Goal: Task Accomplishment & Management: Manage account settings

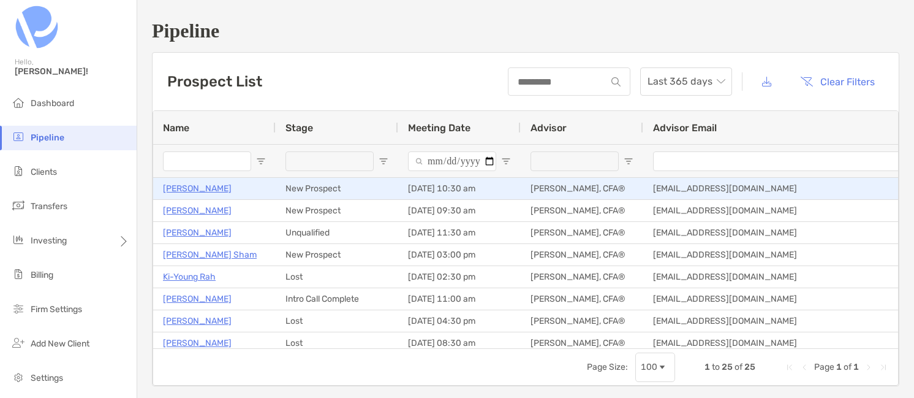
click at [191, 188] on p "Greg Rubin" at bounding box center [197, 188] width 69 height 15
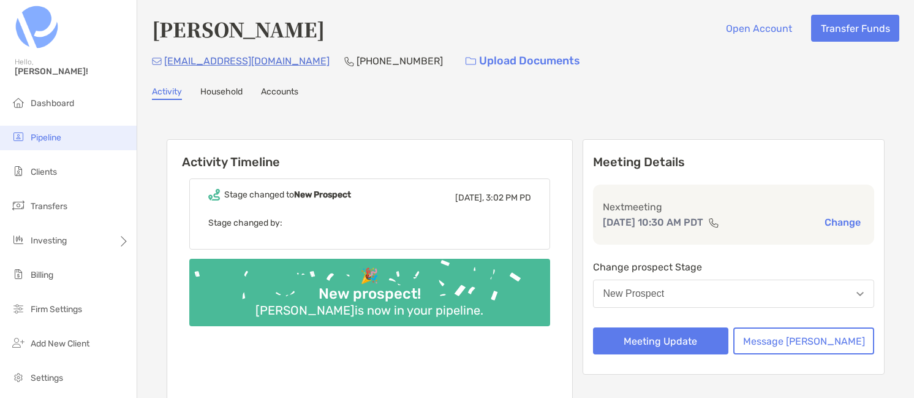
click at [40, 142] on span "Pipeline" at bounding box center [46, 137] width 31 height 10
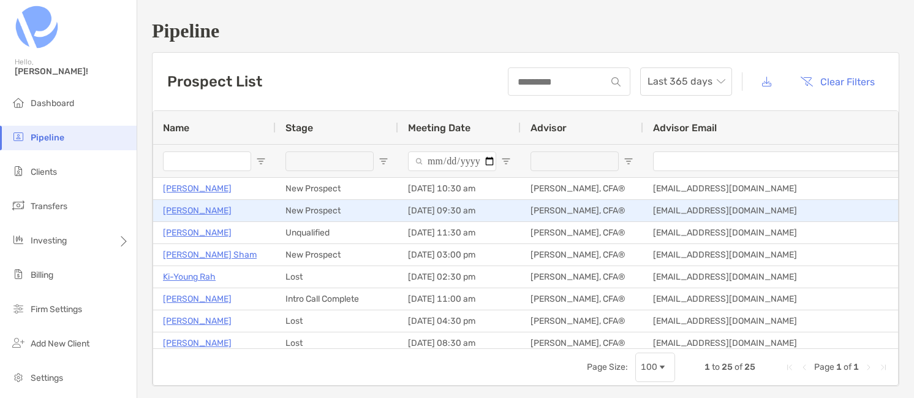
click at [180, 210] on p "[PERSON_NAME]" at bounding box center [197, 210] width 69 height 15
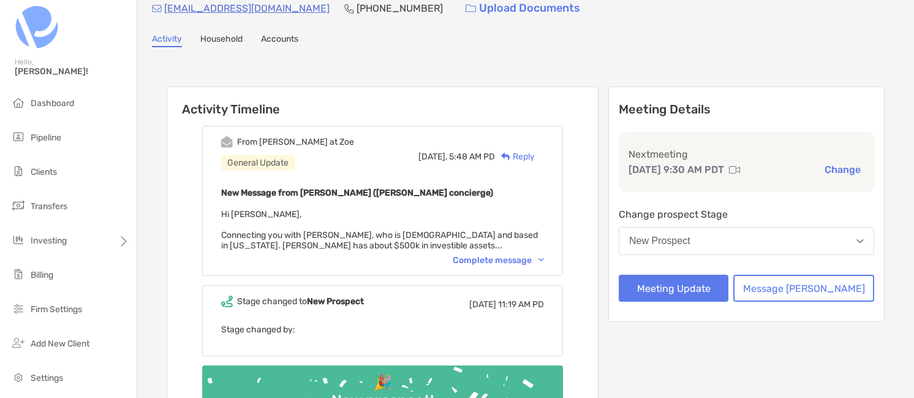
scroll to position [80, 0]
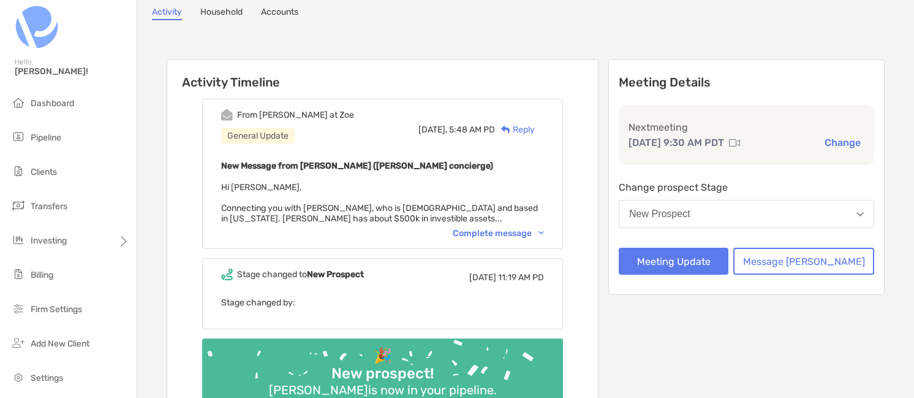
click at [482, 233] on div "Complete message" at bounding box center [498, 233] width 91 height 10
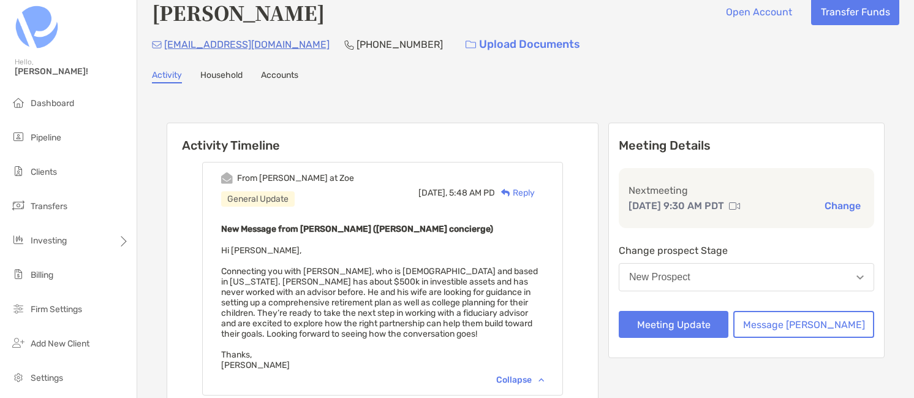
scroll to position [0, 0]
